Goal: Task Accomplishment & Management: Manage account settings

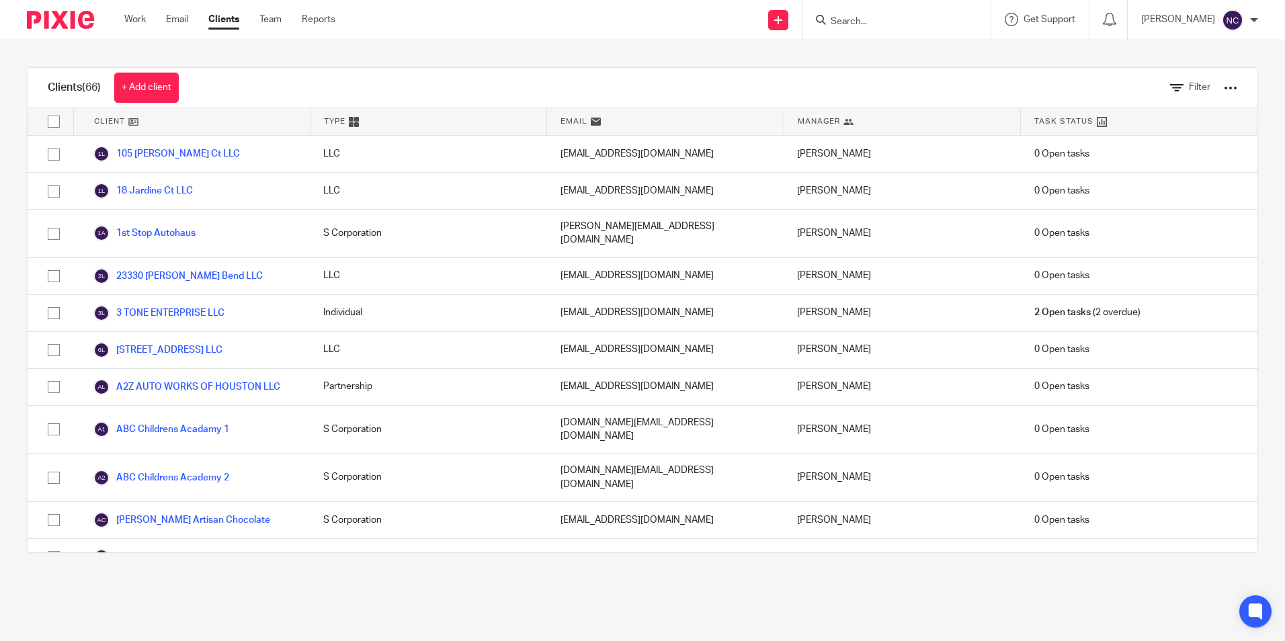
click at [881, 19] on input "Search" at bounding box center [889, 22] width 121 height 12
type input "sedona"
click at [880, 58] on link at bounding box center [940, 57] width 227 height 31
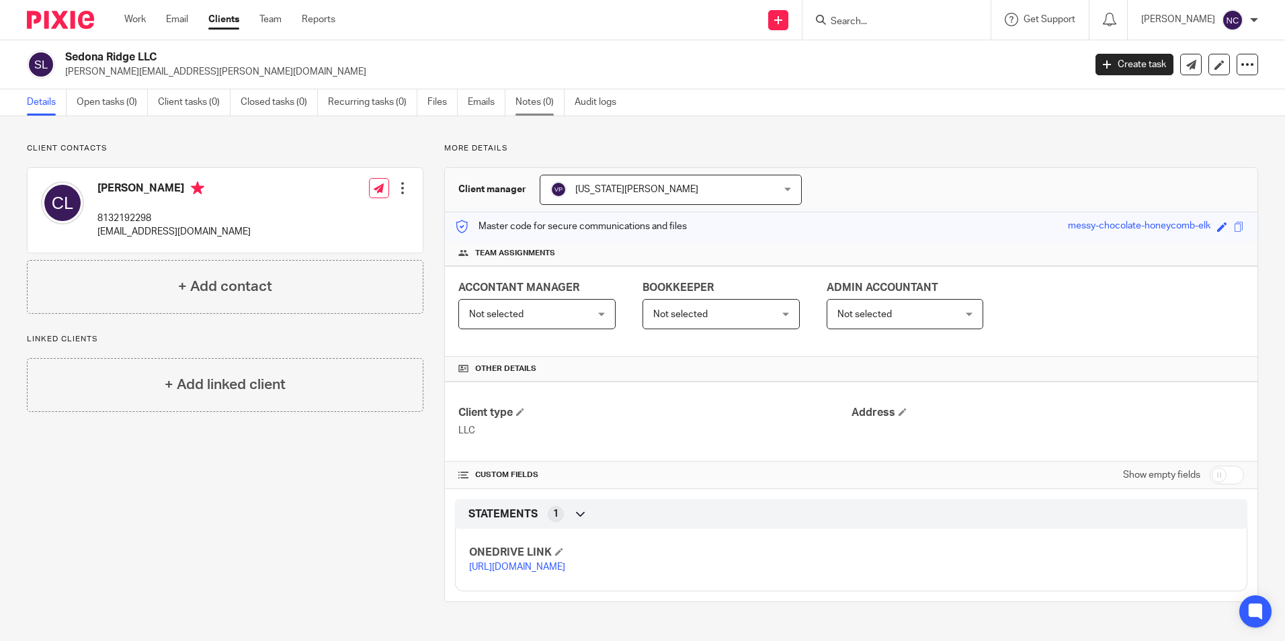
click at [540, 105] on link "Notes (0)" at bounding box center [540, 102] width 49 height 26
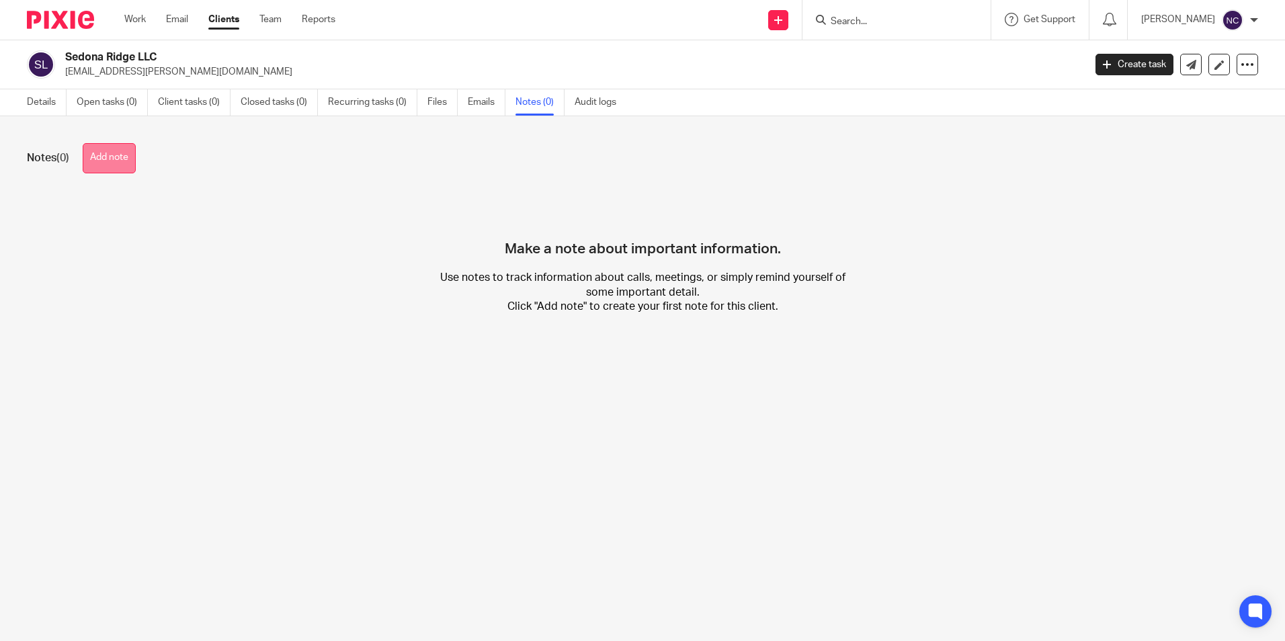
click at [87, 157] on button "Add note" at bounding box center [109, 158] width 53 height 30
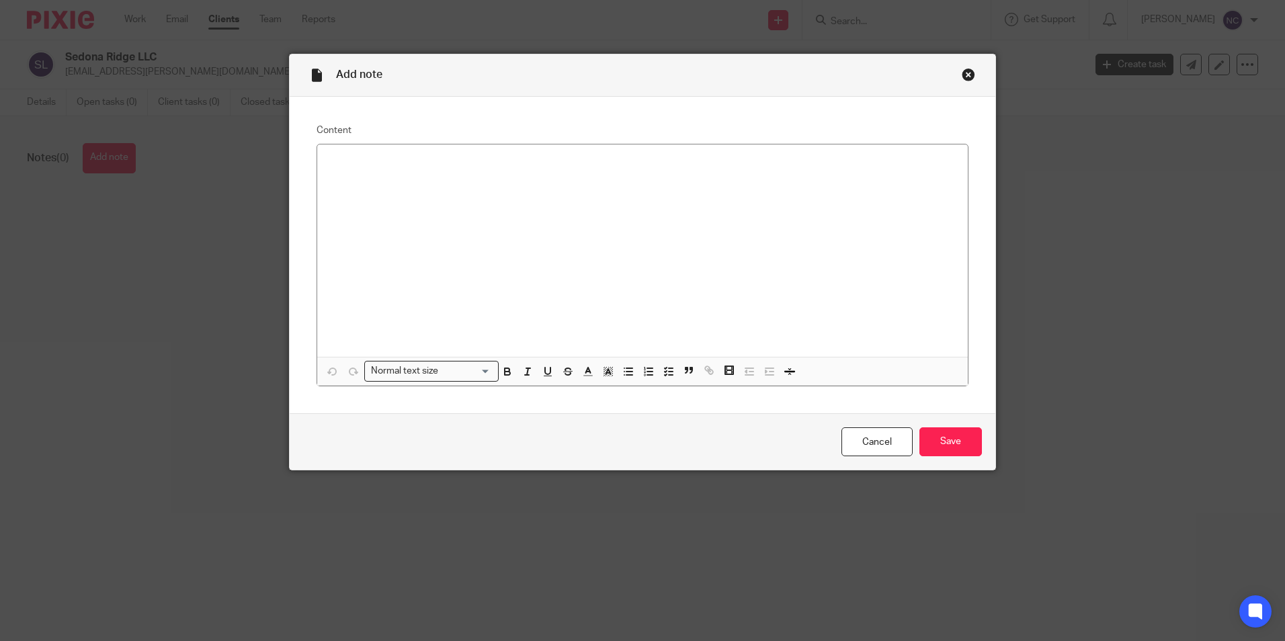
click at [591, 186] on div at bounding box center [642, 251] width 651 height 212
click at [626, 368] on line "button" at bounding box center [629, 368] width 6 height 0
click at [505, 190] on p "conciliacion de cuentas desde" at bounding box center [656, 188] width 602 height 13
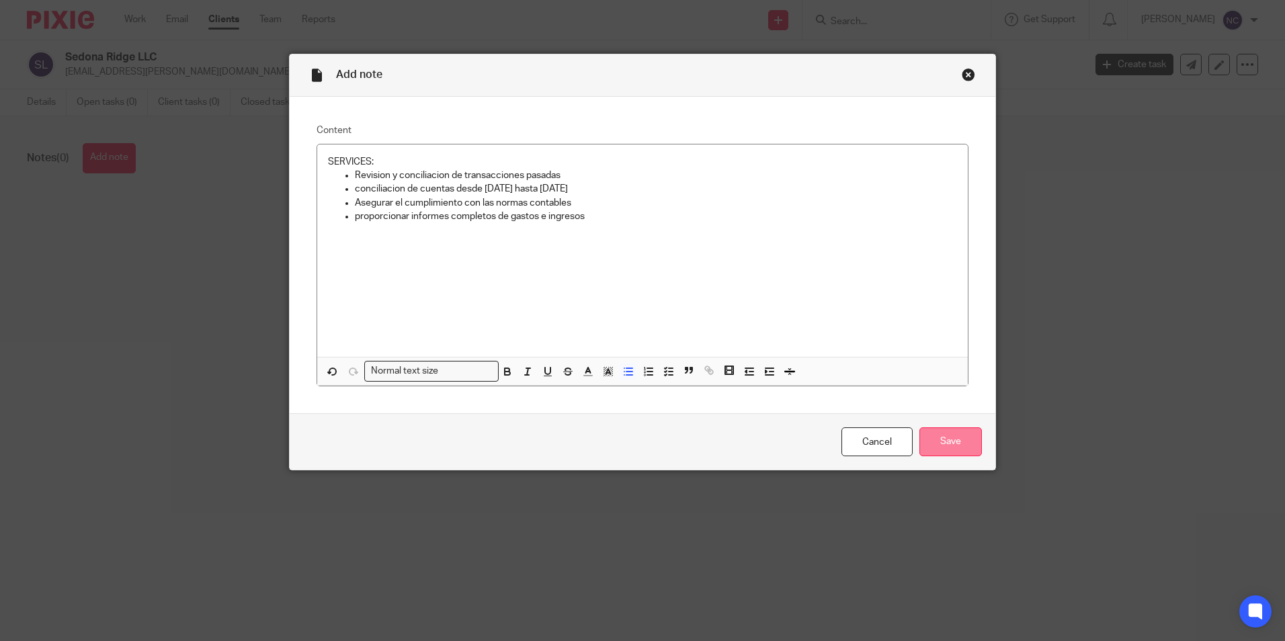
click at [952, 444] on input "Save" at bounding box center [950, 441] width 63 height 29
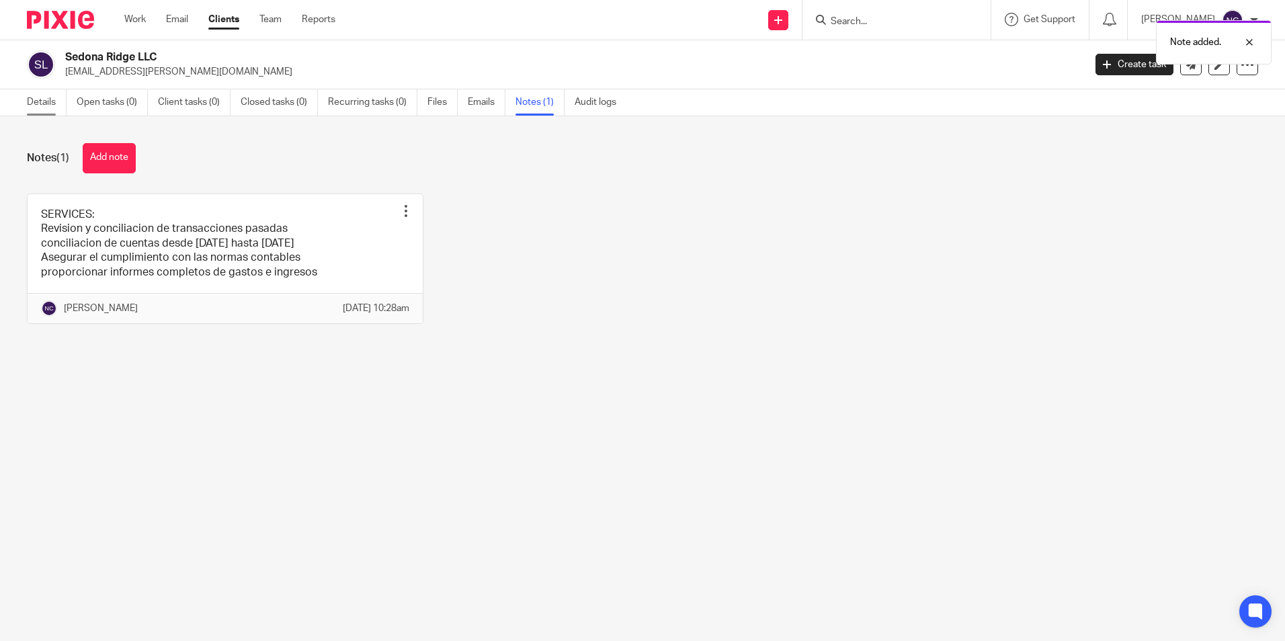
click at [40, 108] on link "Details" at bounding box center [47, 102] width 40 height 26
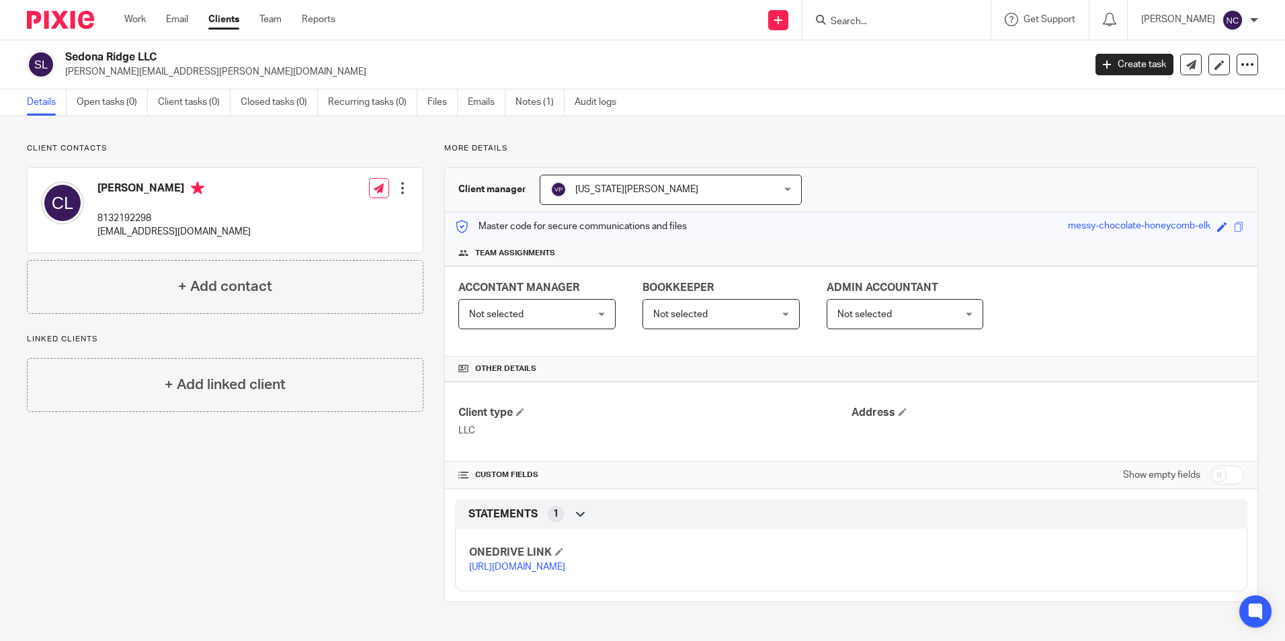
click at [898, 25] on input "Search" at bounding box center [889, 22] width 121 height 12
type input "hexa"
click at [902, 59] on link at bounding box center [923, 57] width 193 height 31
click at [534, 104] on link "Notes (3)" at bounding box center [540, 102] width 49 height 26
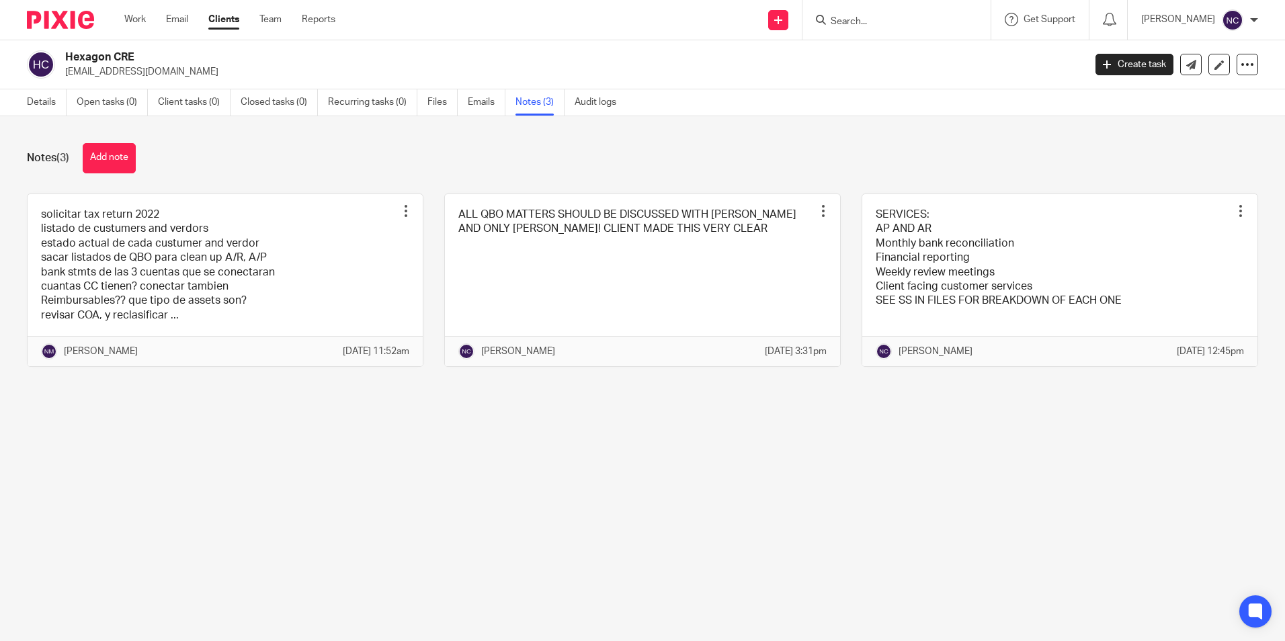
click at [858, 22] on input "Search" at bounding box center [889, 22] width 121 height 12
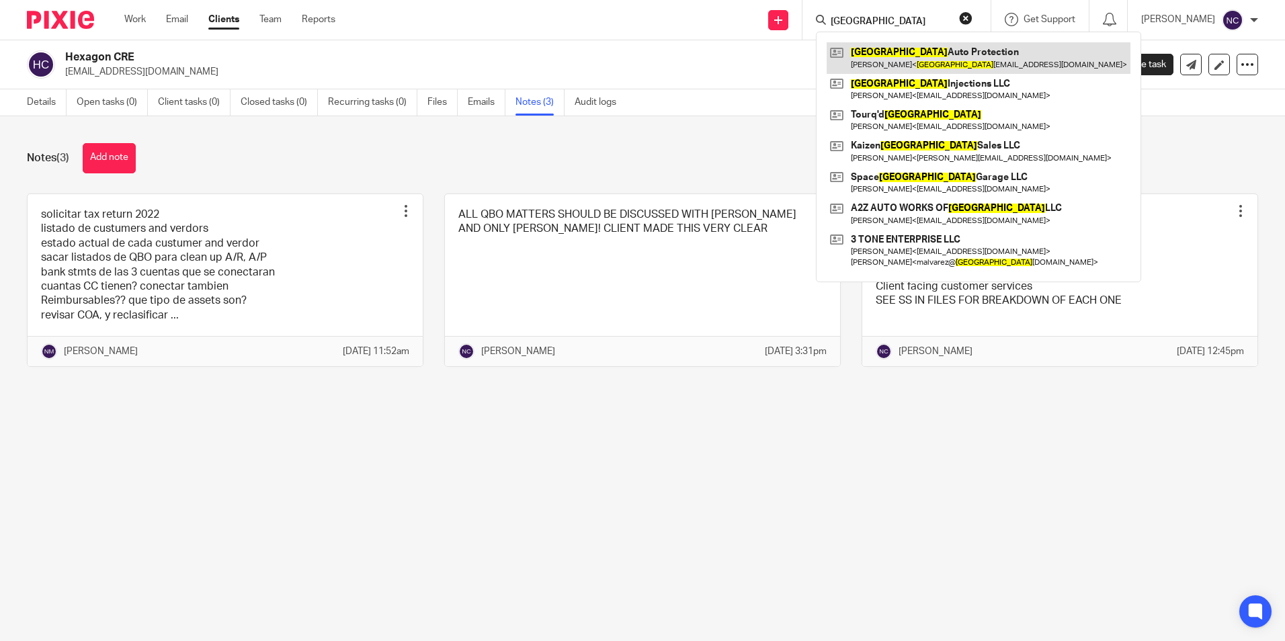
type input "[GEOGRAPHIC_DATA]"
click at [884, 55] on link at bounding box center [979, 57] width 304 height 31
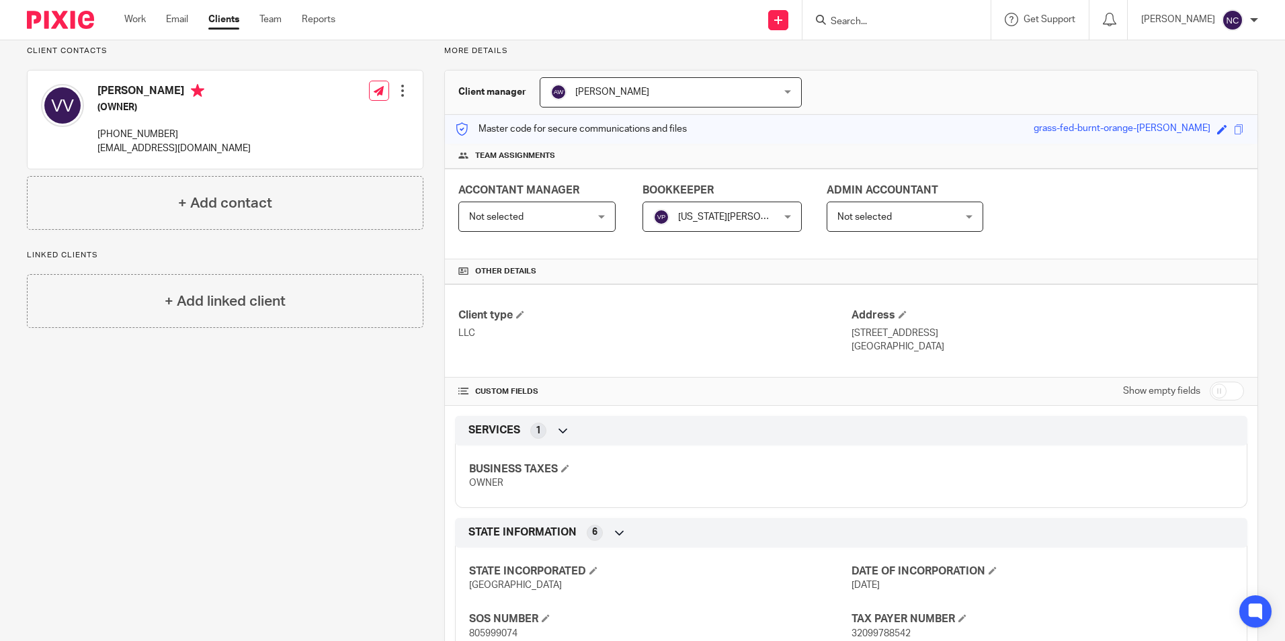
scroll to position [200, 0]
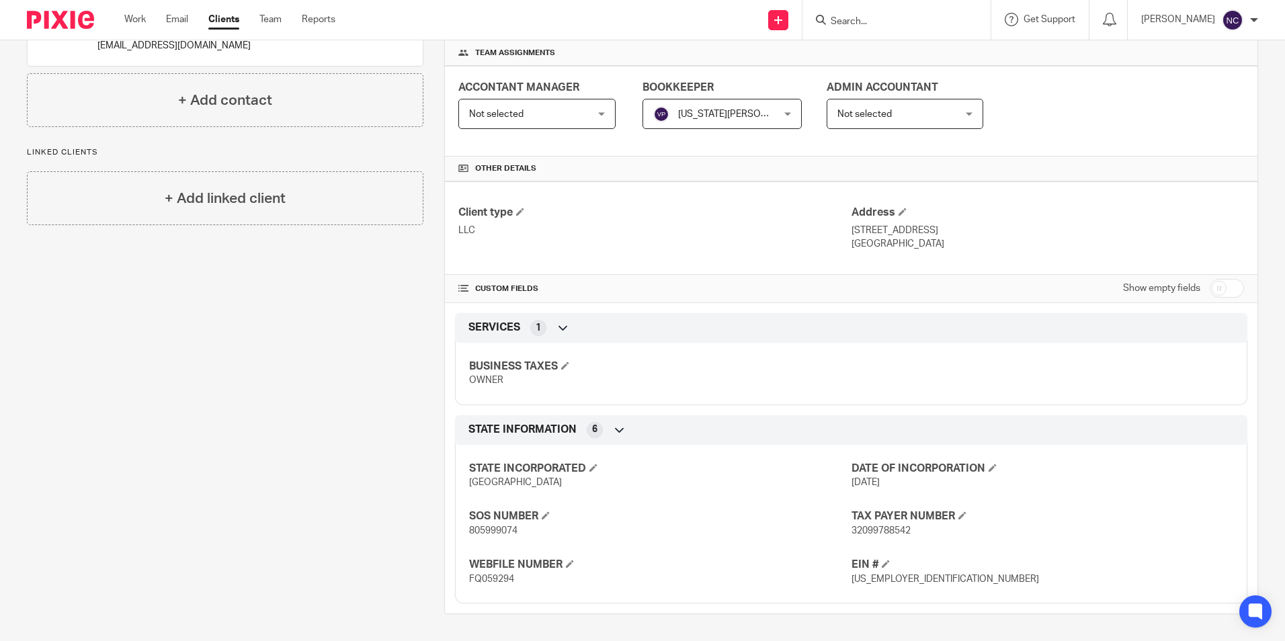
drag, startPoint x: 843, startPoint y: 229, endPoint x: 932, endPoint y: 231, distance: 88.7
click at [932, 231] on div "Client type LLC Address 6103 Henniker Ct Houston, TX, 77041" at bounding box center [851, 227] width 813 height 93
drag, startPoint x: 932, startPoint y: 231, endPoint x: 919, endPoint y: 255, distance: 26.5
click at [922, 255] on div "Client type LLC Address 6103 Henniker Ct Houston, TX, 77041" at bounding box center [851, 227] width 813 height 93
drag, startPoint x: 846, startPoint y: 230, endPoint x: 934, endPoint y: 248, distance: 89.2
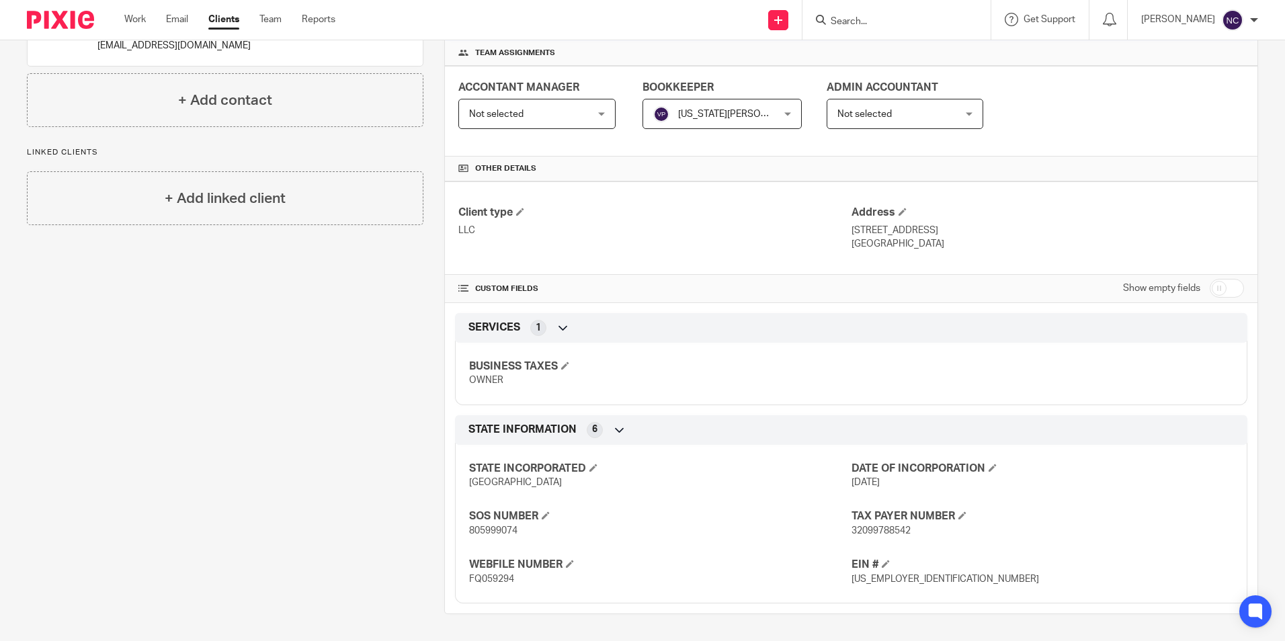
click at [934, 248] on div "Address 6103 Henniker Ct Houston, TX, 77041" at bounding box center [1048, 228] width 393 height 45
copy div "6103 Henniker Ct Houston, TX, 77041"
click at [1088, 173] on h4 "Other details" at bounding box center [851, 168] width 786 height 11
drag, startPoint x: 839, startPoint y: 226, endPoint x: 952, endPoint y: 241, distance: 113.2
click at [952, 241] on div "Client type LLC Address 6103 Henniker Ct Houston, TX, 77041" at bounding box center [851, 227] width 813 height 93
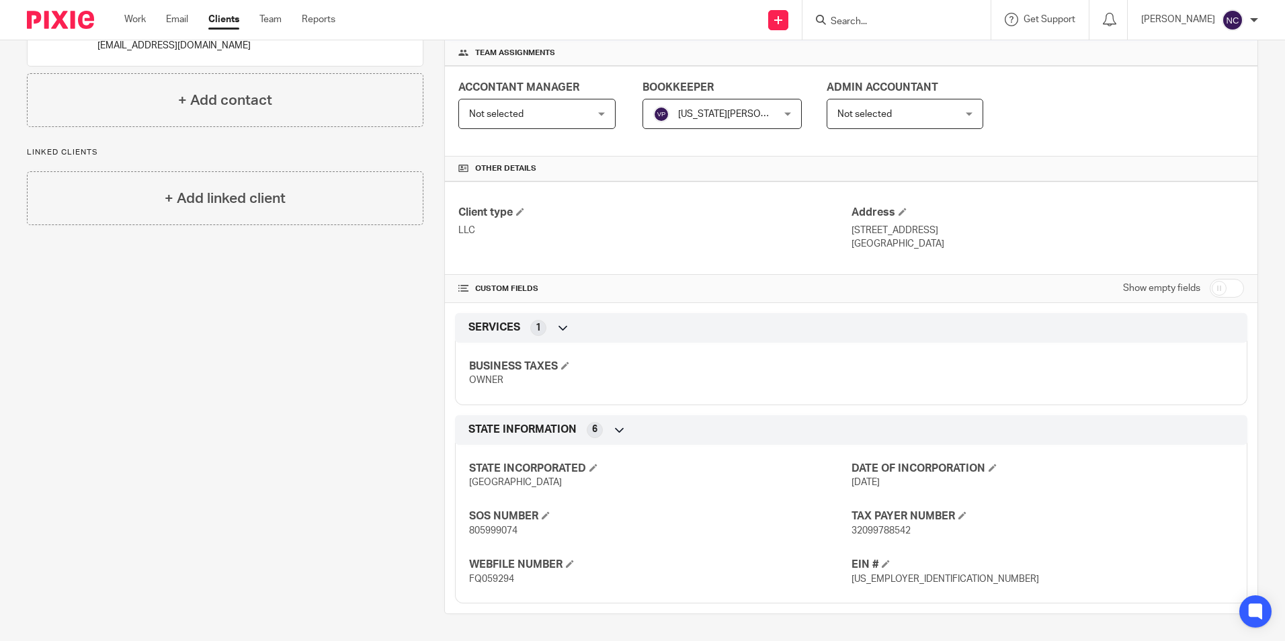
drag, startPoint x: 859, startPoint y: 222, endPoint x: 842, endPoint y: 234, distance: 20.9
click at [857, 224] on div "Address 6103 Henniker Ct Houston, TX, 77041" at bounding box center [1048, 228] width 393 height 45
click at [842, 234] on p "LLC" at bounding box center [654, 230] width 393 height 13
drag, startPoint x: 842, startPoint y: 226, endPoint x: 854, endPoint y: 231, distance: 13.9
click at [854, 231] on div "Client type LLC Address 6103 Henniker Ct Houston, TX, 77041" at bounding box center [851, 227] width 813 height 93
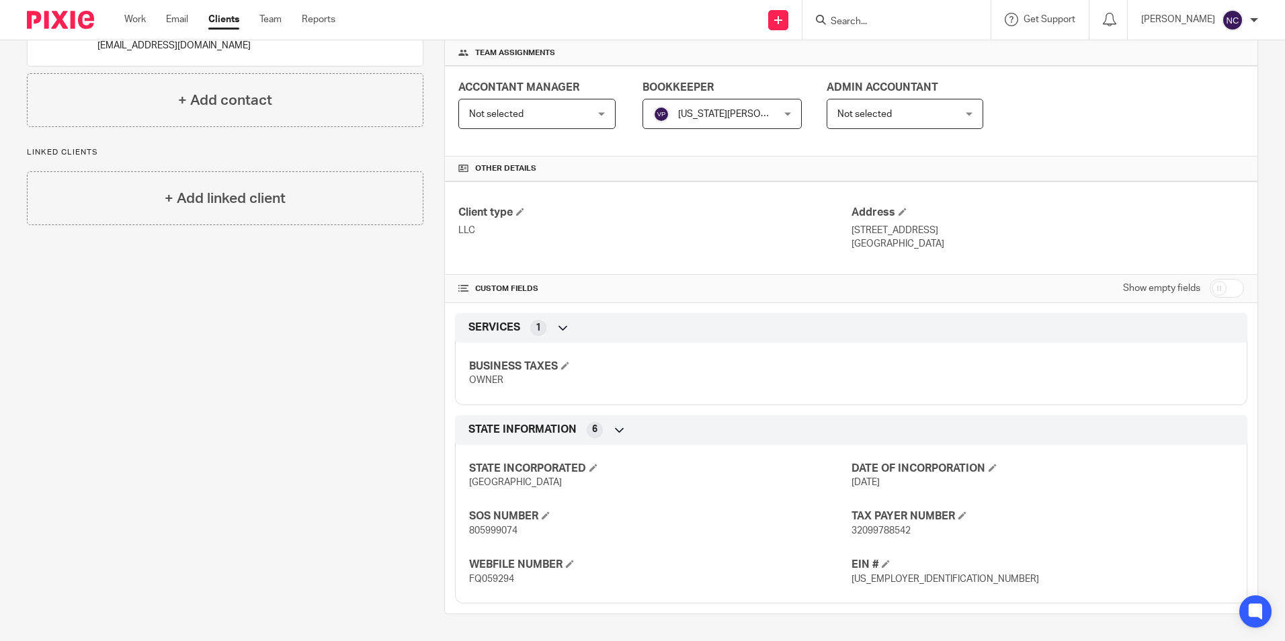
drag, startPoint x: 854, startPoint y: 231, endPoint x: 831, endPoint y: 241, distance: 25.6
click at [830, 241] on div "Client type LLC" at bounding box center [654, 228] width 393 height 45
drag, startPoint x: 846, startPoint y: 231, endPoint x: 930, endPoint y: 251, distance: 86.6
click at [930, 251] on div "Client type LLC Address 6103 Henniker Ct Houston, TX, 77041" at bounding box center [851, 227] width 813 height 93
copy div "6103 Henniker Ct Houston, TX, 77041"
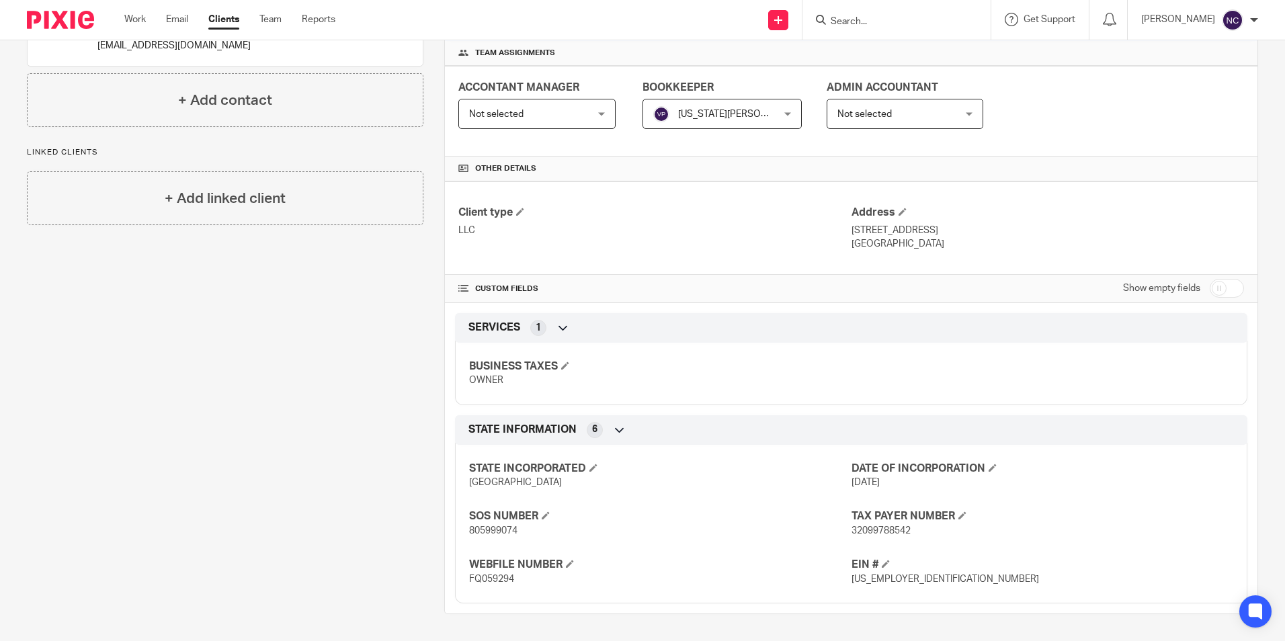
copy div "6103 Henniker Ct Houston, TX, 77041"
